Goal: Information Seeking & Learning: Find specific page/section

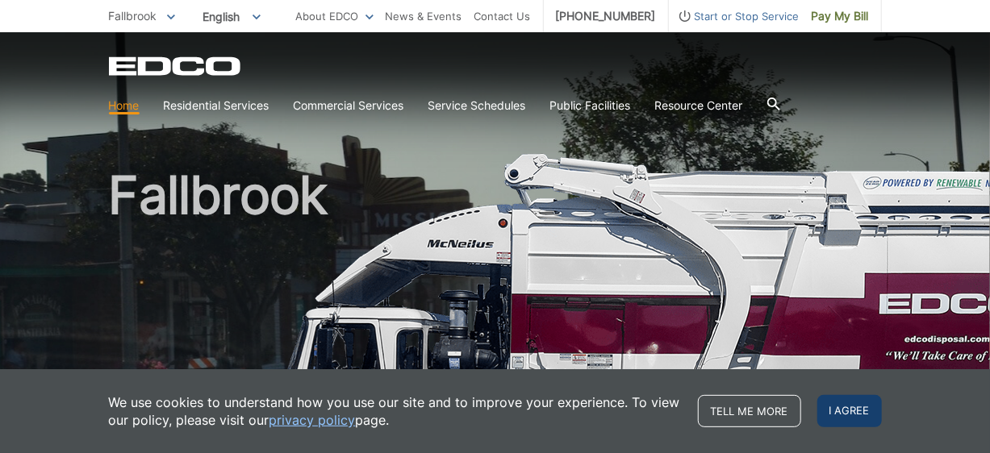
click at [838, 420] on span "I agree" at bounding box center [849, 411] width 65 height 32
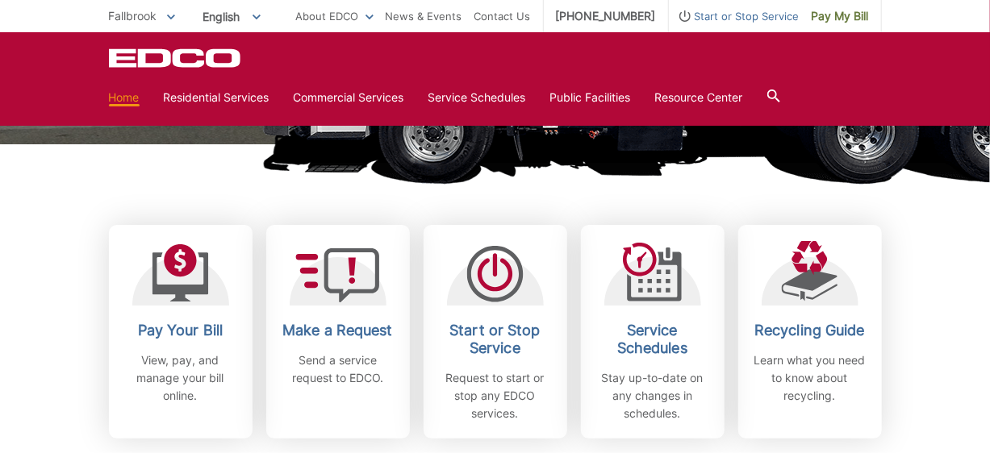
scroll to position [416, 0]
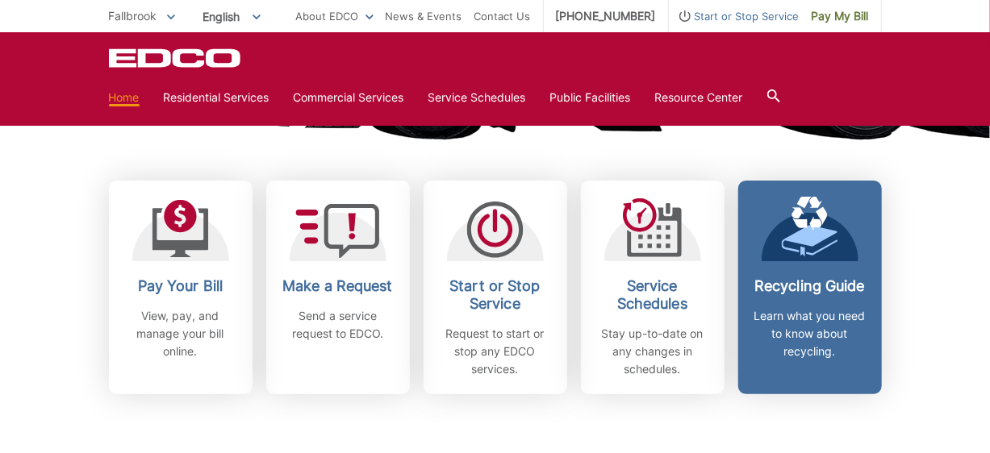
click at [821, 296] on div "Recycling Guide Learn what you need to know about recycling." at bounding box center [809, 318] width 119 height 83
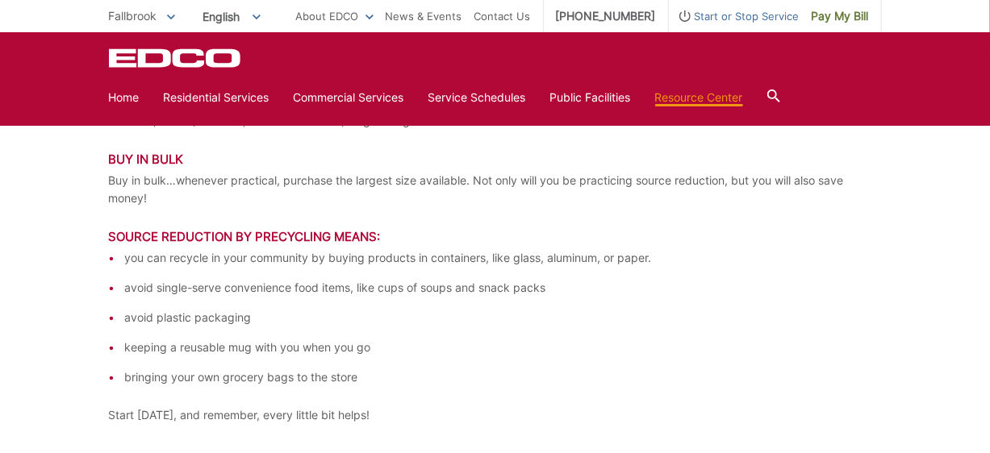
scroll to position [3560, 0]
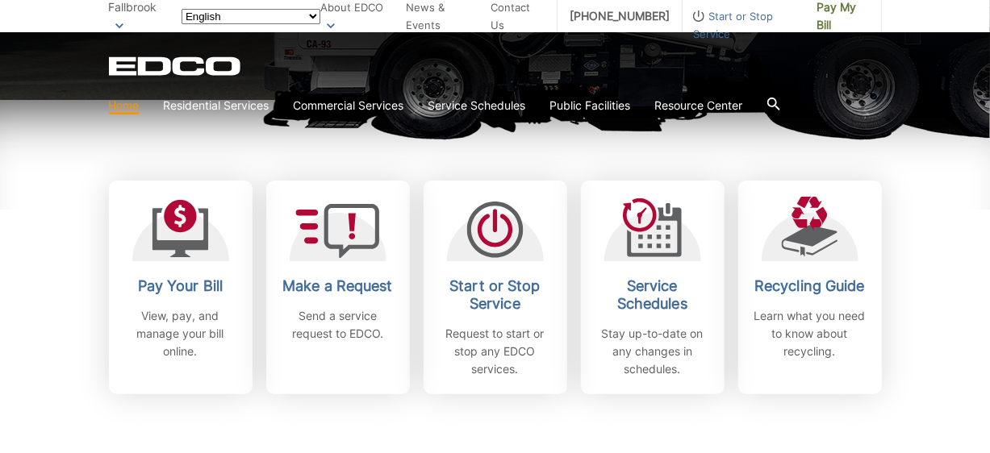
scroll to position [416, 0]
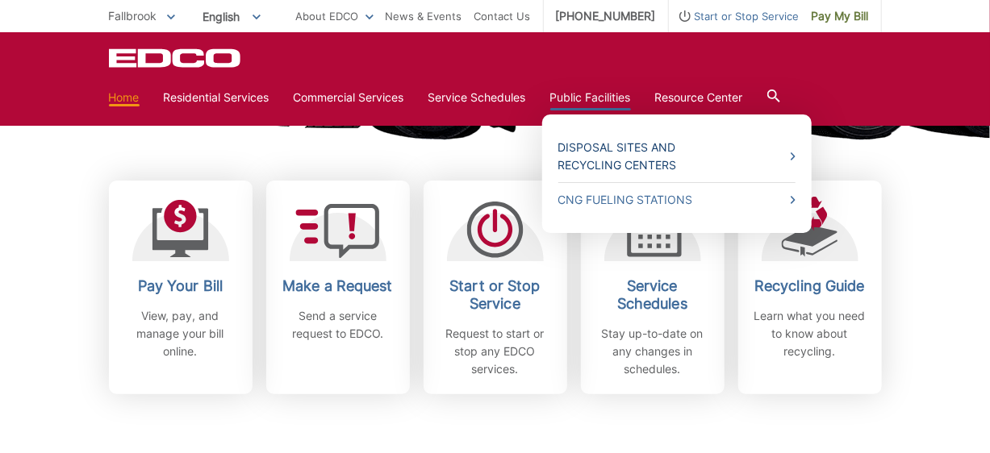
click at [623, 150] on link "Disposal Sites and Recycling Centers" at bounding box center [676, 156] width 237 height 35
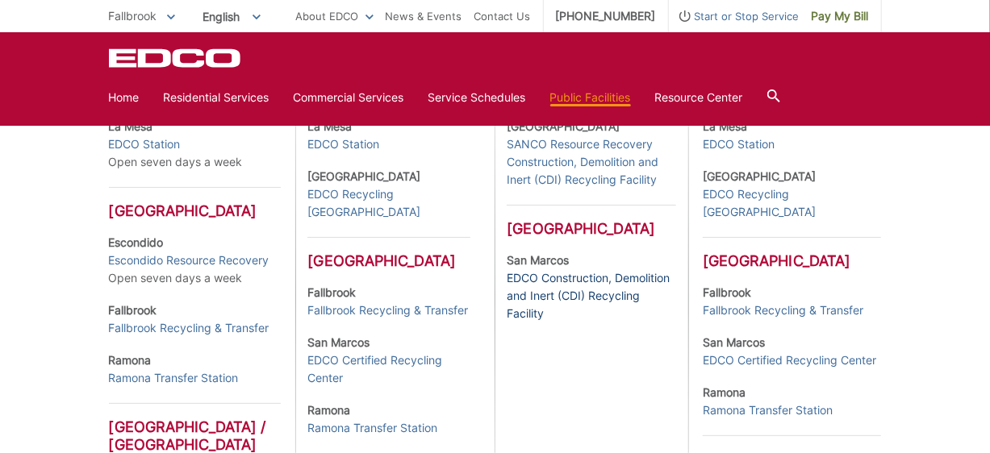
scroll to position [544, 0]
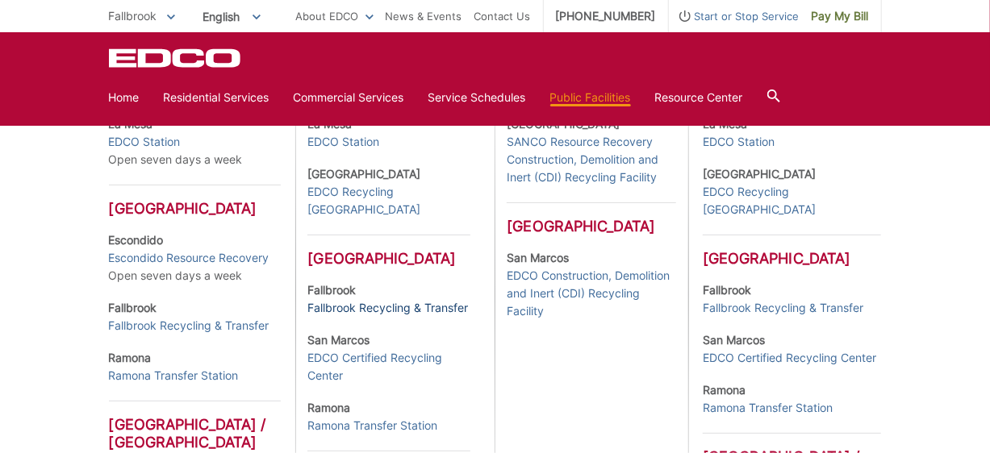
click at [386, 317] on link "Fallbrook Recycling & Transfer" at bounding box center [387, 308] width 161 height 18
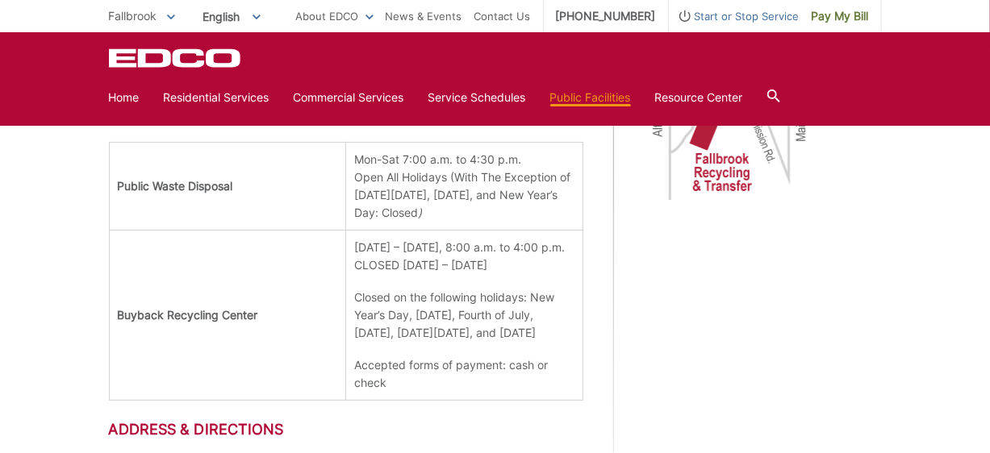
scroll to position [784, 0]
